Goal: Transaction & Acquisition: Purchase product/service

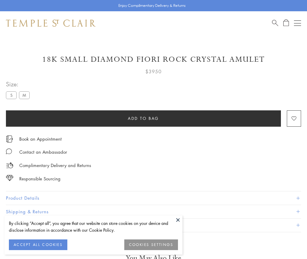
click at [143, 118] on span "Add to bag" at bounding box center [143, 118] width 31 height 7
